Goal: Task Accomplishment & Management: Manage account settings

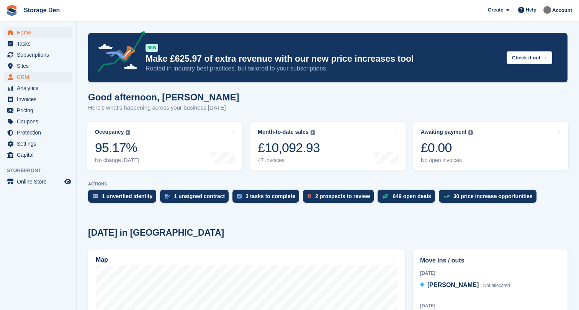
click at [43, 77] on span "CRM" at bounding box center [40, 77] width 46 height 11
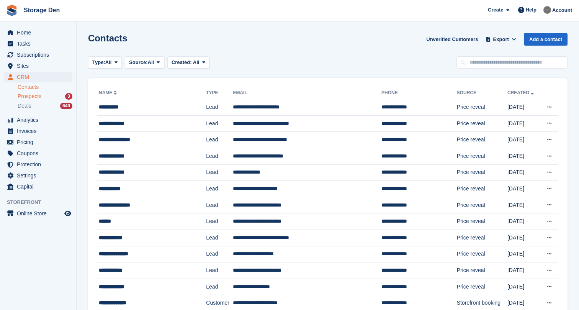
click at [41, 94] on span "Prospects" at bounding box center [30, 96] width 24 height 7
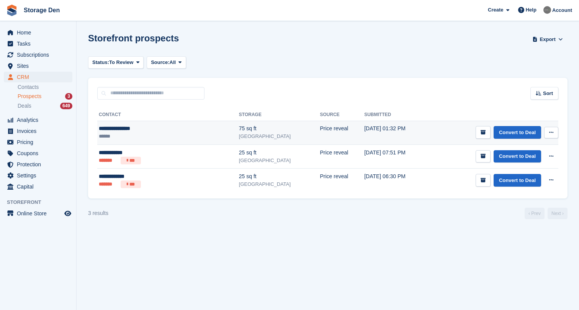
click at [148, 131] on div "**********" at bounding box center [143, 129] width 89 height 8
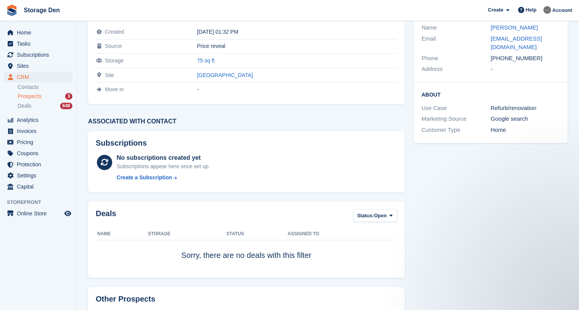
scroll to position [32, 0]
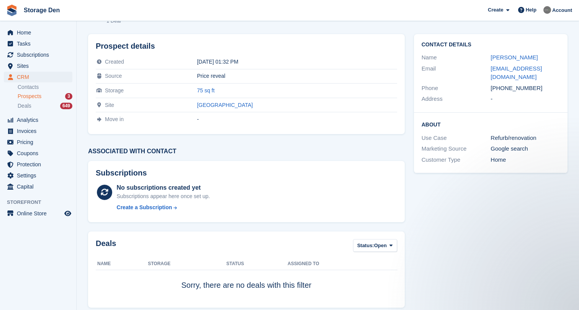
click at [28, 96] on span "Prospects" at bounding box center [30, 96] width 24 height 7
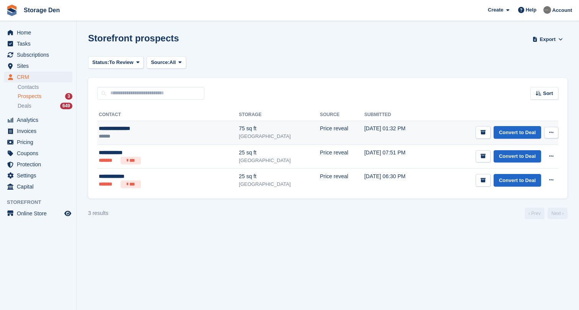
click at [131, 134] on ul "******" at bounding box center [143, 136] width 89 height 7
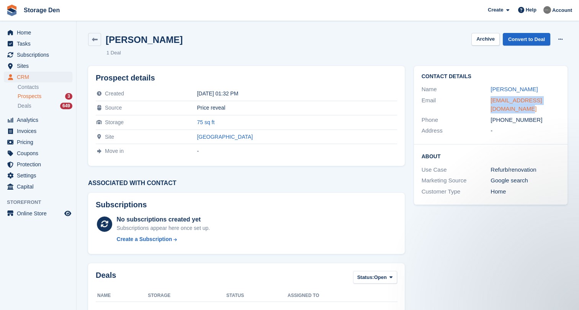
drag, startPoint x: 502, startPoint y: 108, endPoint x: 491, endPoint y: 101, distance: 13.2
click at [491, 101] on div "[EMAIL_ADDRESS][DOMAIN_NAME]" at bounding box center [525, 104] width 69 height 17
drag, startPoint x: 532, startPoint y: 38, endPoint x: 433, endPoint y: 243, distance: 227.4
click at [532, 38] on link "Convert to Deal" at bounding box center [527, 39] width 48 height 13
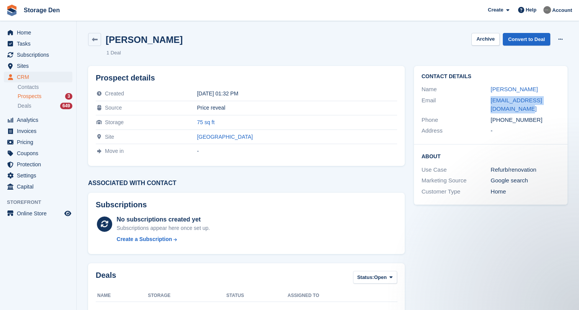
scroll to position [0, 0]
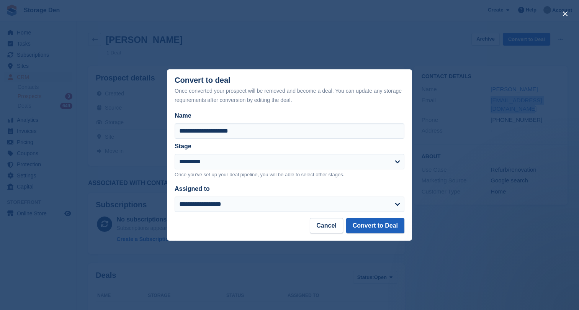
click at [399, 228] on button "Convert to Deal" at bounding box center [375, 225] width 58 height 15
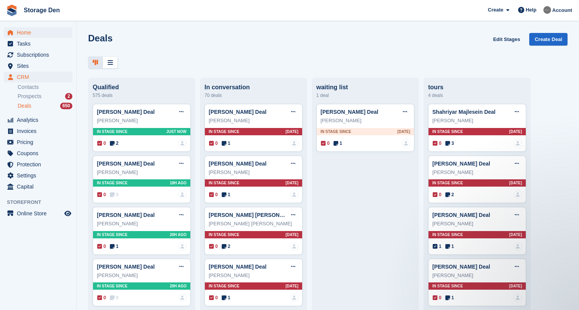
click at [33, 34] on span "Home" at bounding box center [40, 32] width 46 height 11
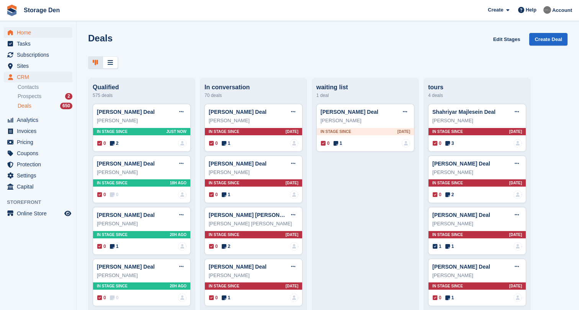
click at [33, 34] on span "Home" at bounding box center [40, 32] width 46 height 11
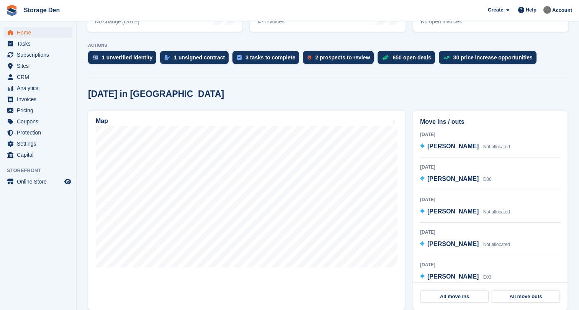
scroll to position [137, 0]
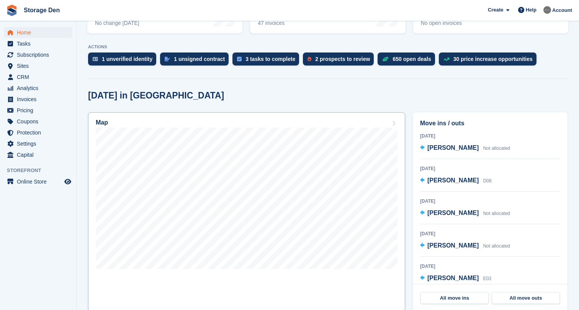
click at [265, 270] on div at bounding box center [247, 200] width 302 height 144
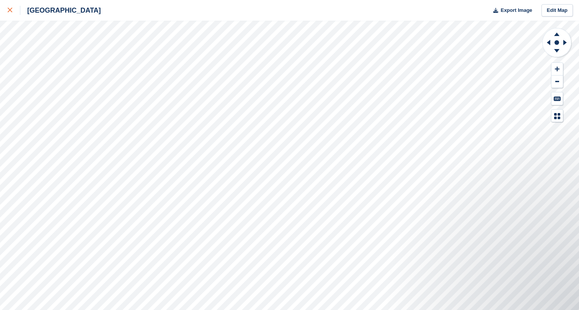
click at [10, 10] on icon at bounding box center [10, 10] width 5 height 5
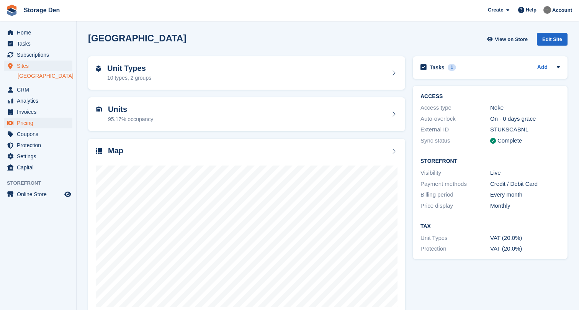
click at [43, 123] on span "Pricing" at bounding box center [40, 123] width 46 height 11
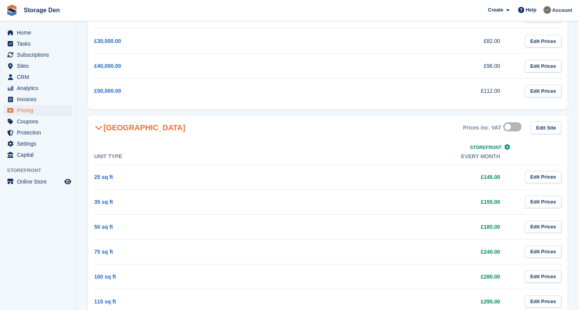
scroll to position [233, 0]
click at [507, 125] on label at bounding box center [513, 127] width 21 height 6
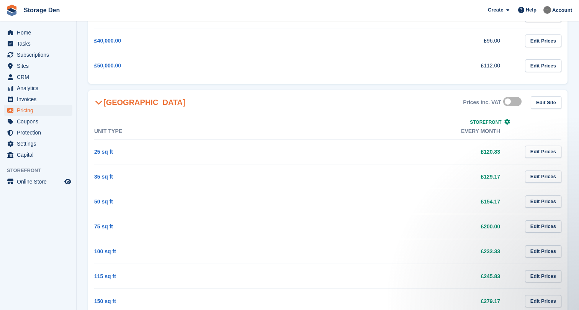
scroll to position [0, 0]
click at [513, 104] on label at bounding box center [513, 101] width 21 height 6
click at [50, 30] on span "Home" at bounding box center [40, 32] width 46 height 11
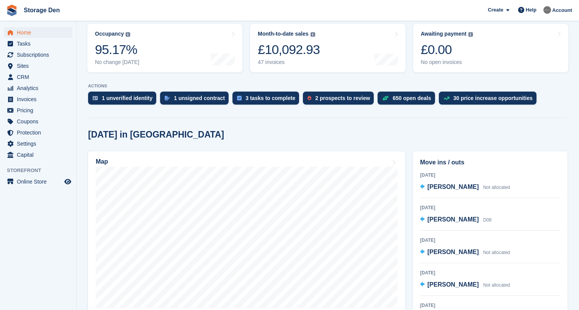
scroll to position [108, 0]
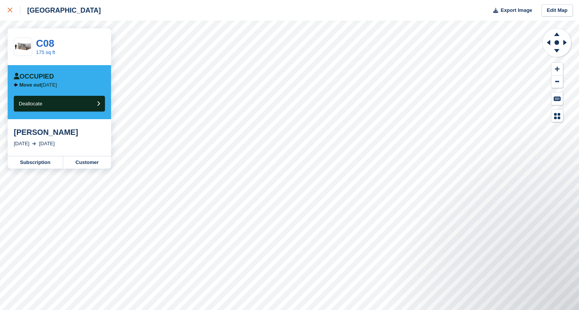
click at [5, 14] on link at bounding box center [10, 10] width 20 height 21
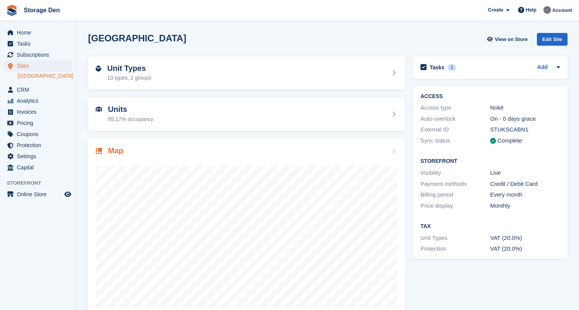
drag, startPoint x: 40, startPoint y: 125, endPoint x: 200, endPoint y: 162, distance: 163.7
click at [40, 125] on span "Pricing" at bounding box center [40, 123] width 46 height 11
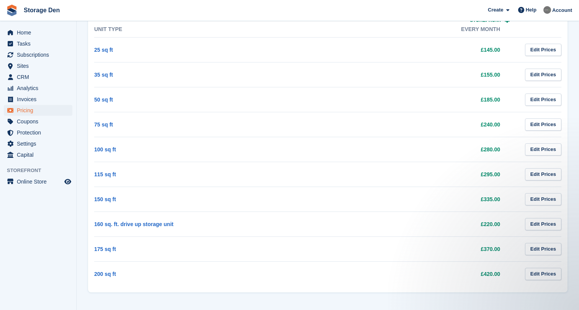
scroll to position [360, 0]
click at [44, 36] on span "Home" at bounding box center [40, 32] width 46 height 11
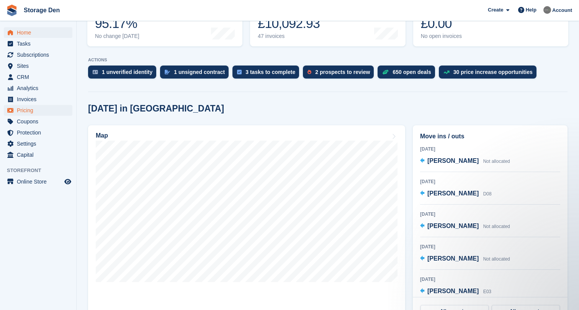
click at [24, 110] on span "Pricing" at bounding box center [40, 110] width 46 height 11
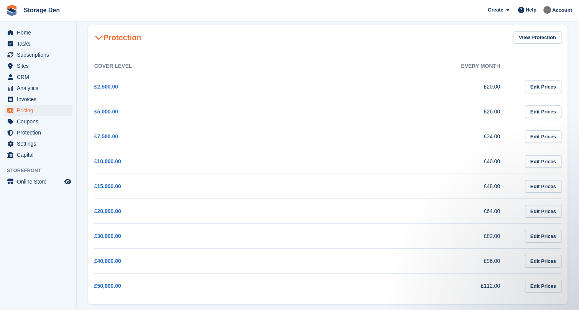
scroll to position [34, 0]
